Goal: Book appointment/travel/reservation

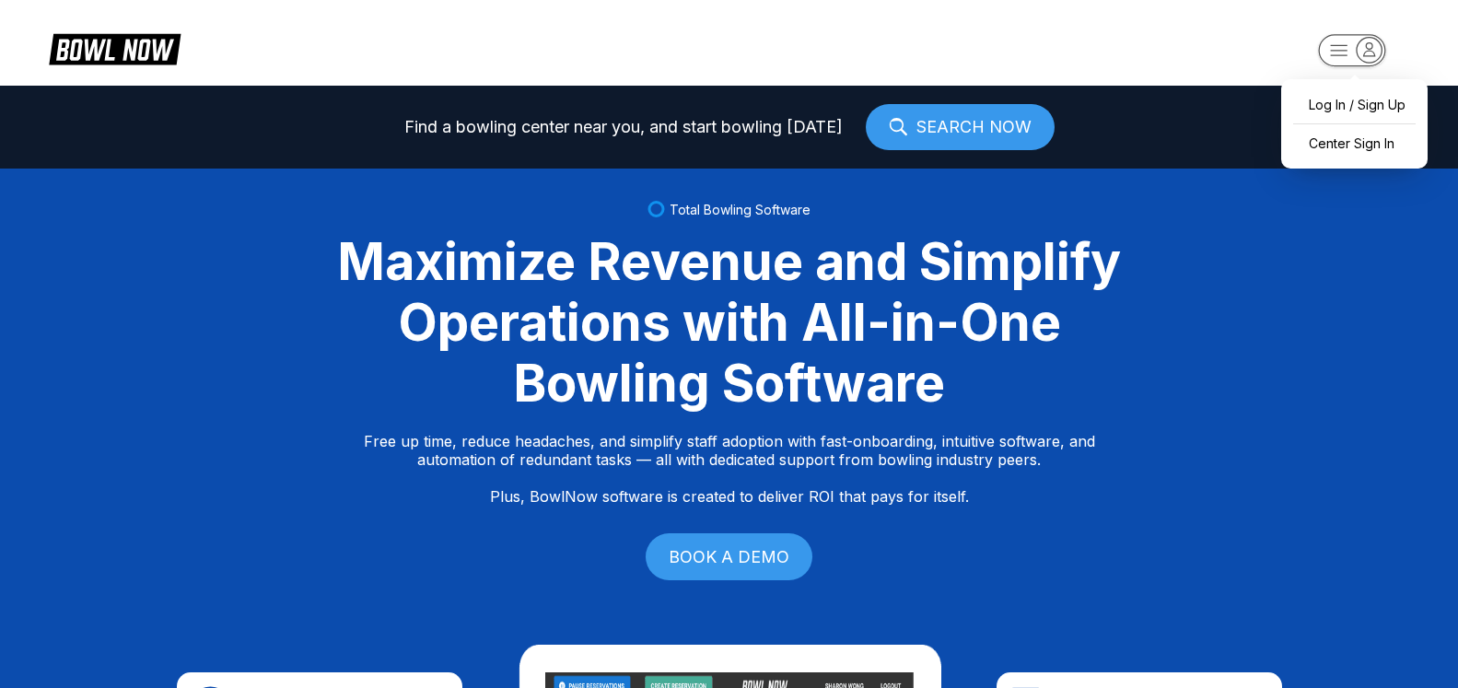
click at [1370, 57] on icon "button" at bounding box center [1369, 49] width 25 height 25
click at [1373, 149] on div "Center Sign In" at bounding box center [1355, 143] width 128 height 32
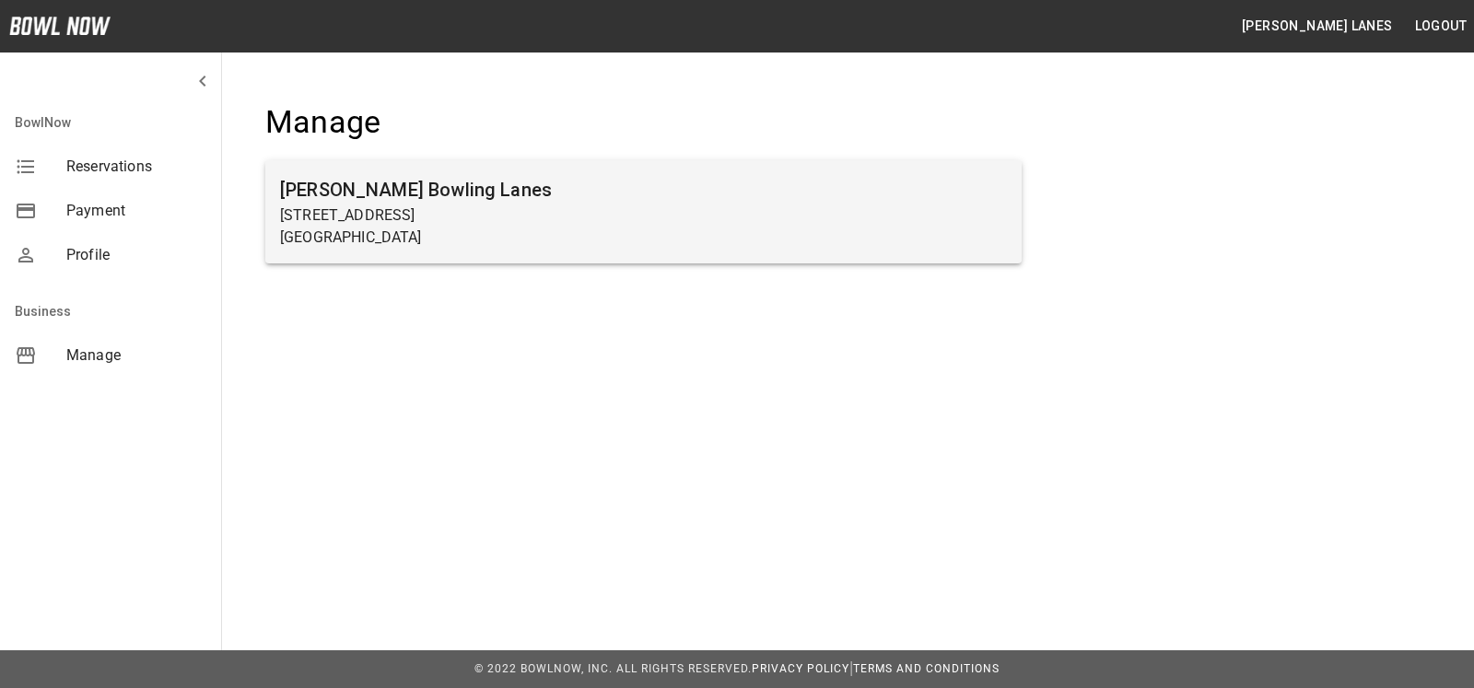
click at [415, 199] on h6 "[PERSON_NAME] Bowling Lanes" at bounding box center [643, 189] width 727 height 29
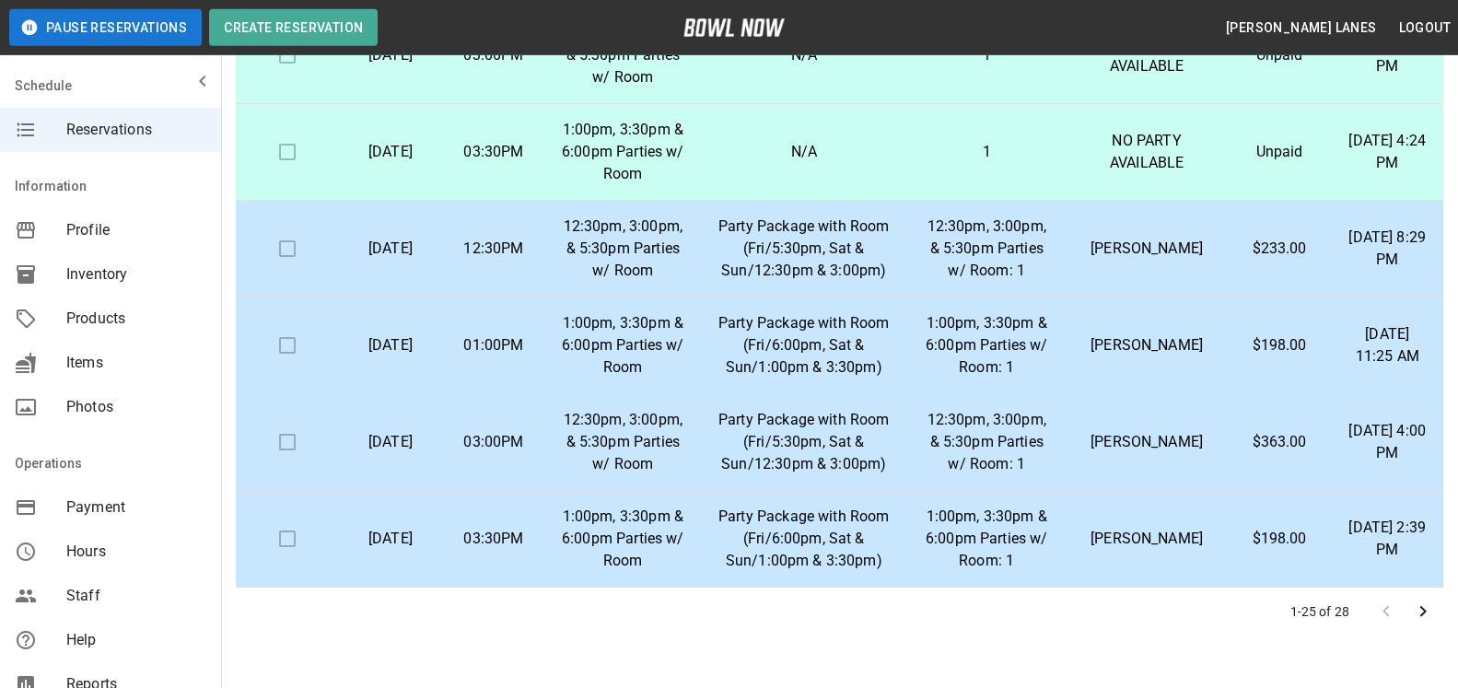
scroll to position [332, 0]
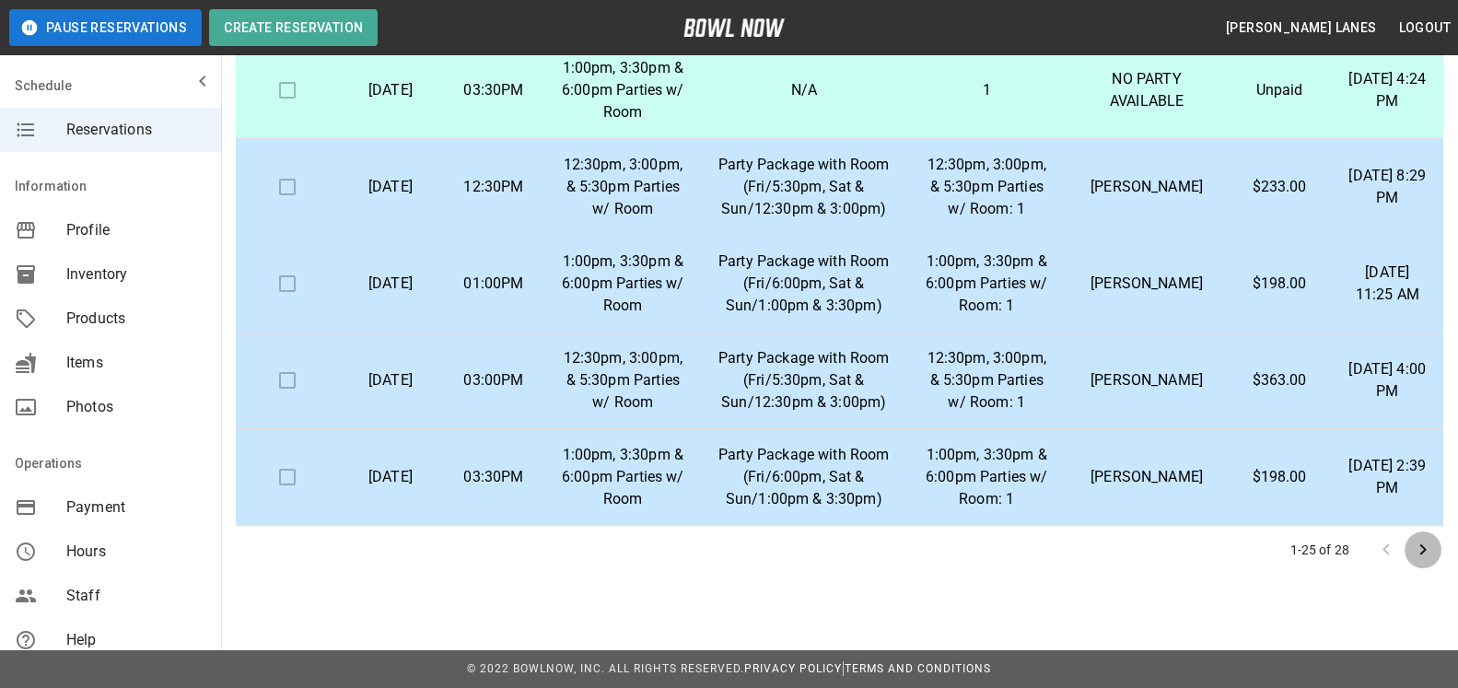
click at [1428, 554] on icon "Go to next page" at bounding box center [1423, 550] width 22 height 22
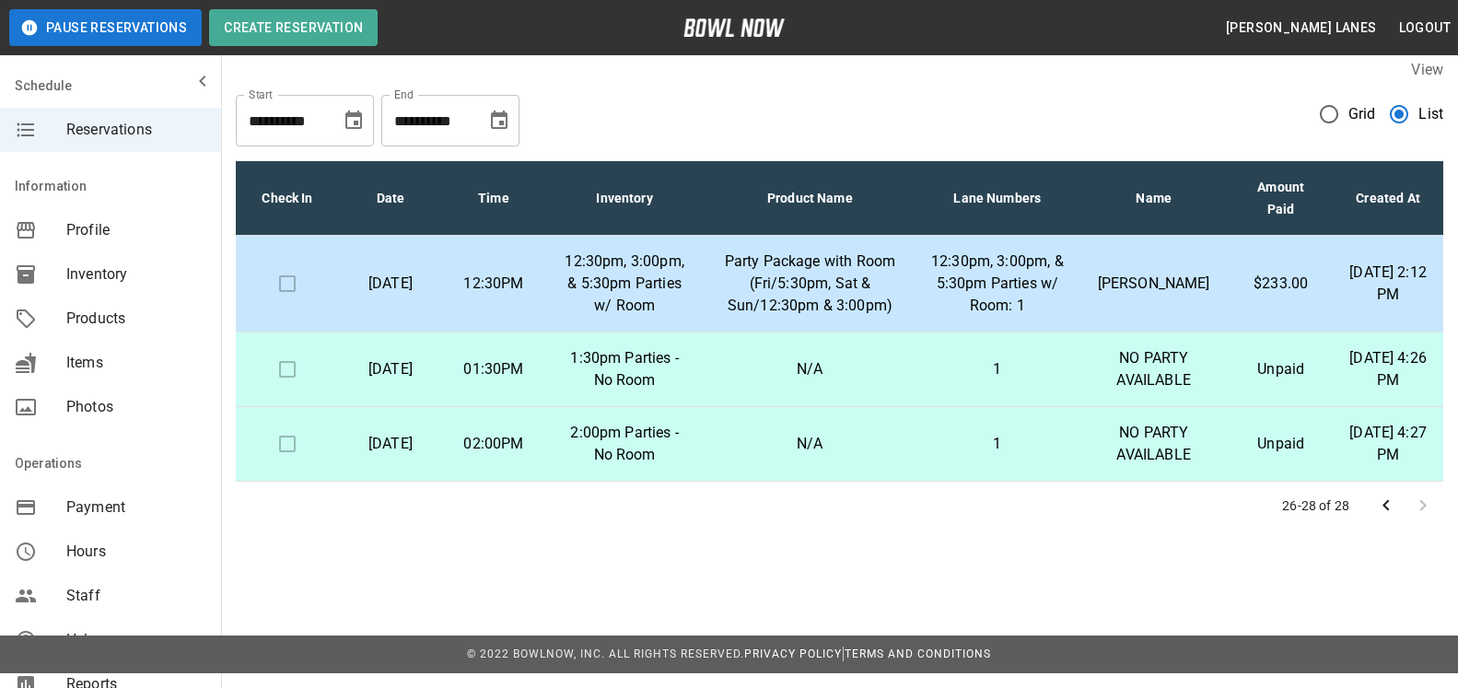
click at [510, 106] on button "Choose date, selected date is Nov 4, 2025" at bounding box center [499, 120] width 37 height 37
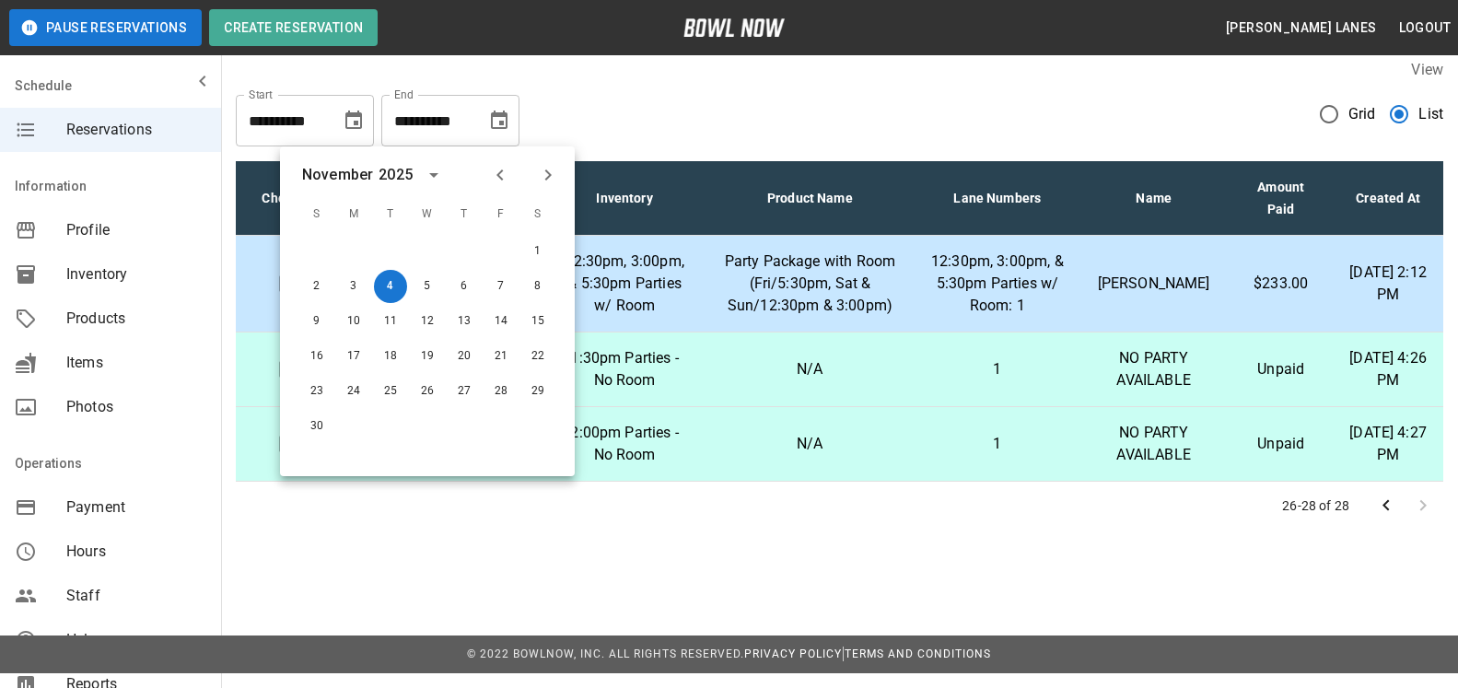
click at [539, 163] on button "Next month" at bounding box center [547, 174] width 31 height 31
click at [549, 169] on icon "Next month" at bounding box center [548, 175] width 22 height 22
click at [543, 393] on button "31" at bounding box center [537, 391] width 33 height 33
type input "**********"
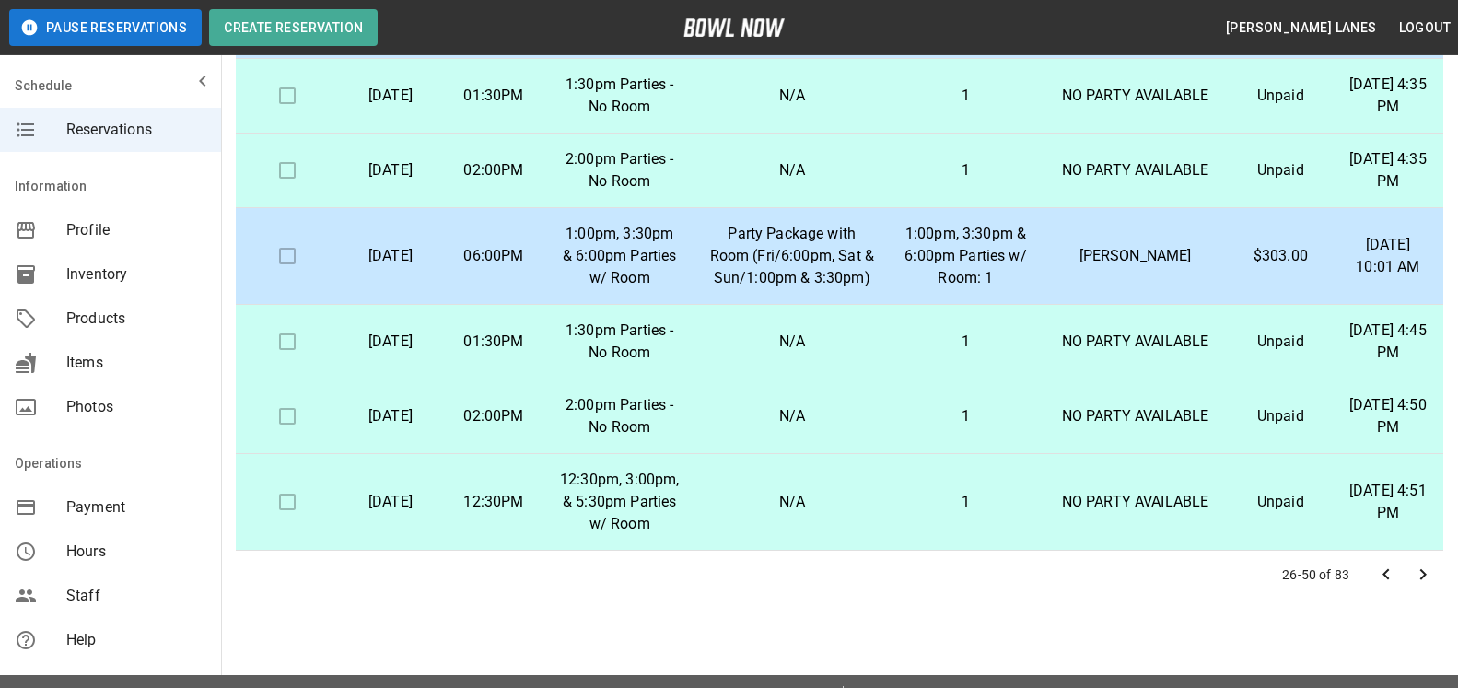
scroll to position [332, 0]
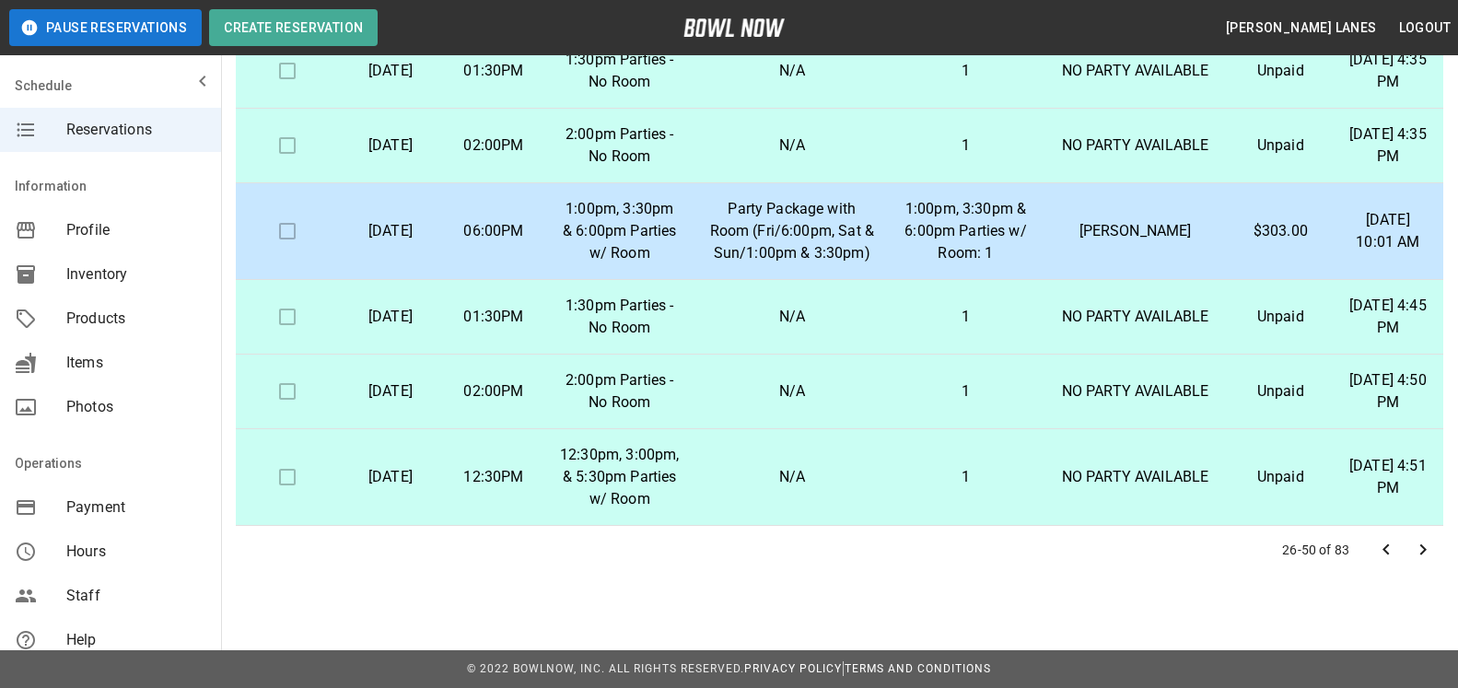
click at [1431, 543] on icon "Go to next page" at bounding box center [1423, 550] width 22 height 22
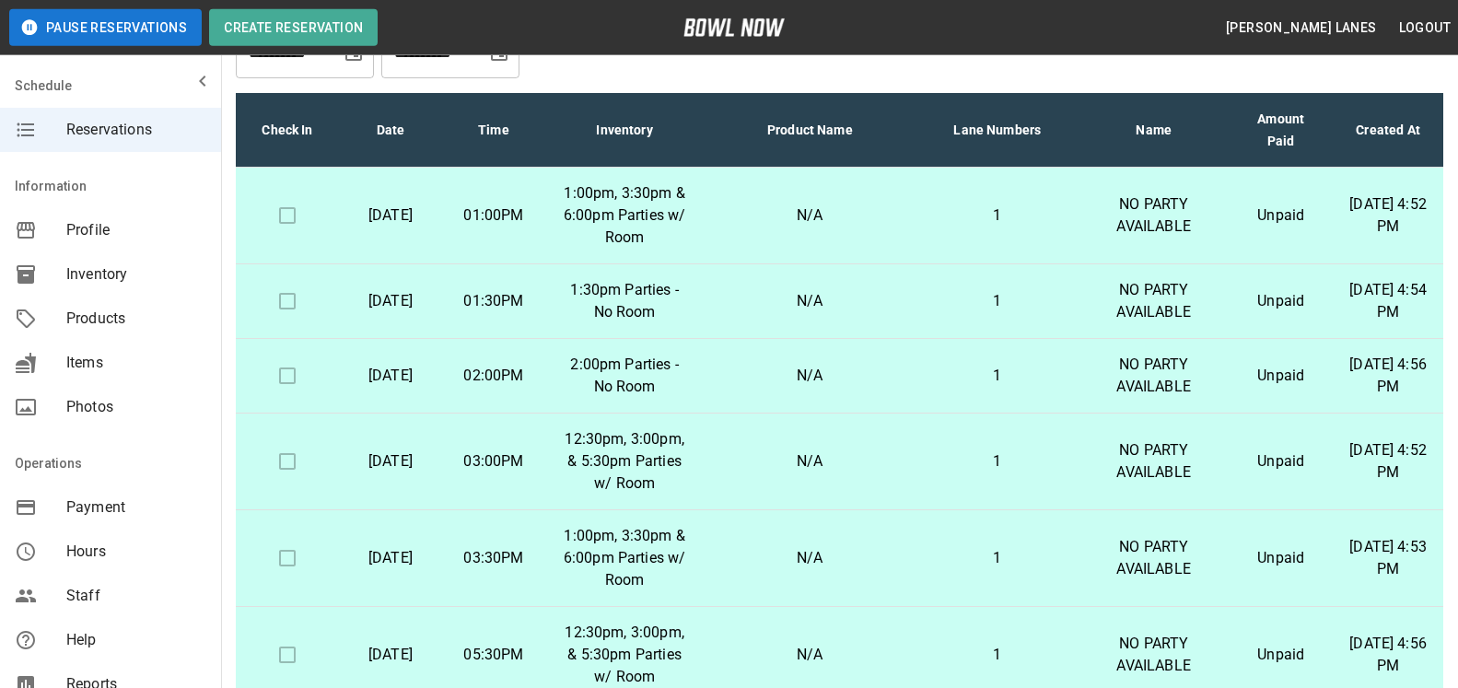
scroll to position [0, 0]
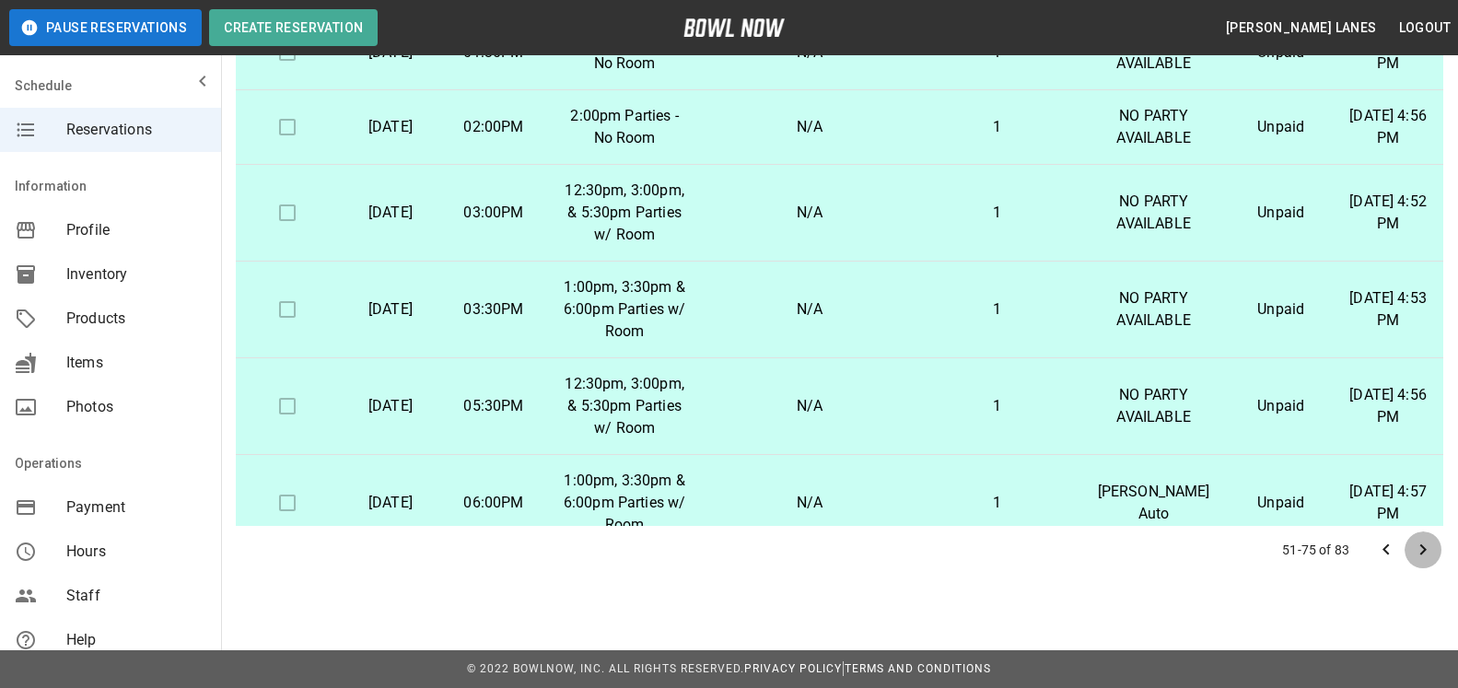
click at [1425, 550] on icon "Go to next page" at bounding box center [1423, 549] width 6 height 11
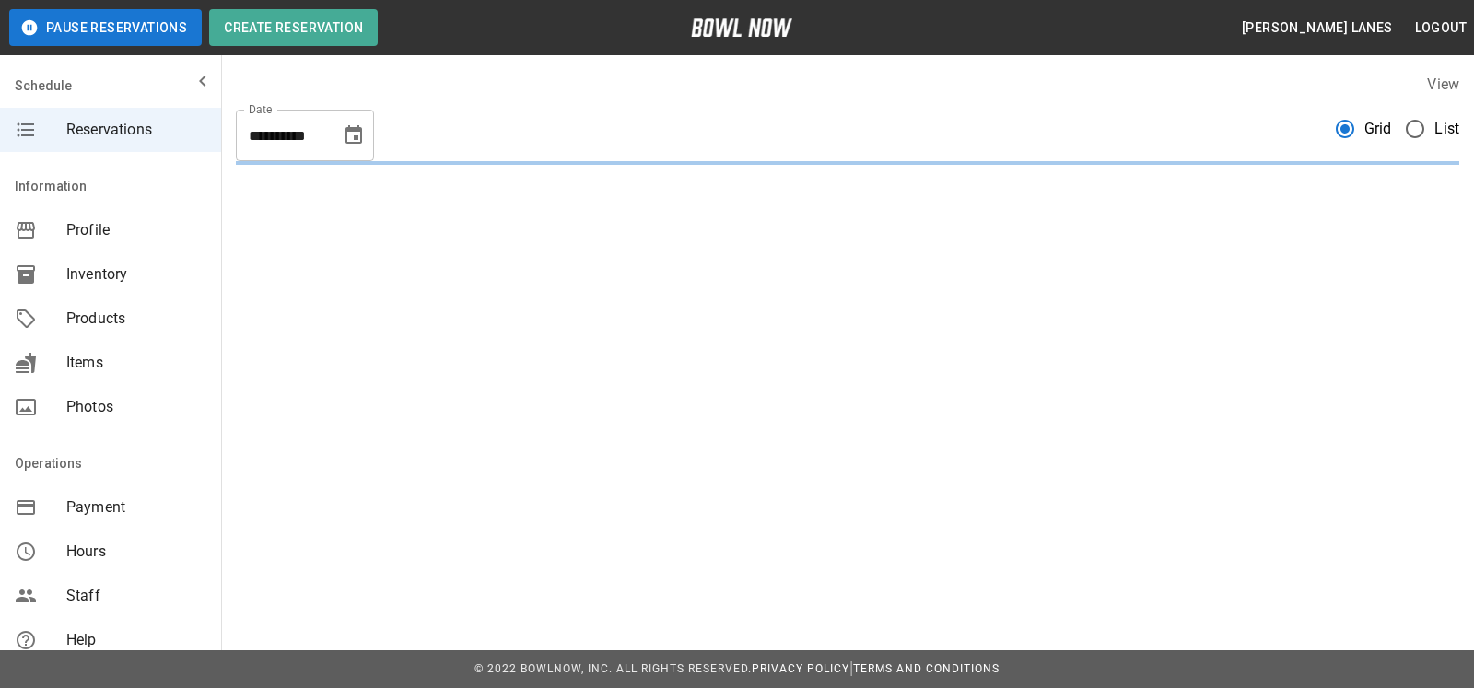
click at [1442, 132] on span "List" at bounding box center [1446, 129] width 25 height 22
